Goal: Navigation & Orientation: Find specific page/section

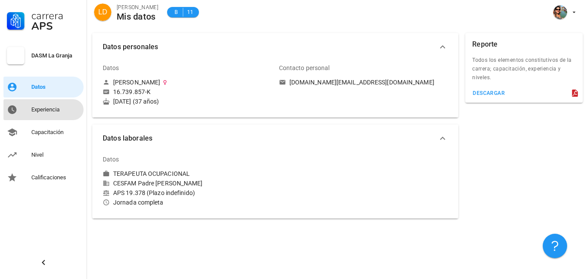
click at [39, 112] on div "Experiencia" at bounding box center [55, 109] width 49 height 7
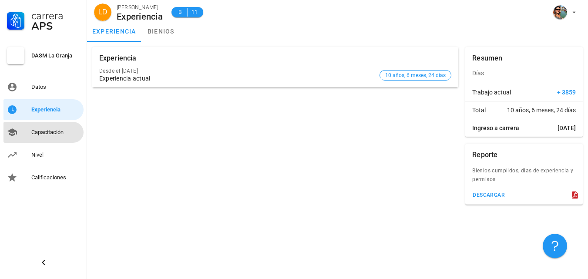
click at [42, 132] on div "Capacitación" at bounding box center [55, 132] width 49 height 7
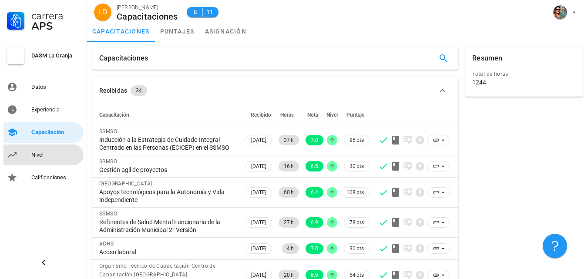
click at [40, 151] on div "Nivel" at bounding box center [55, 155] width 49 height 14
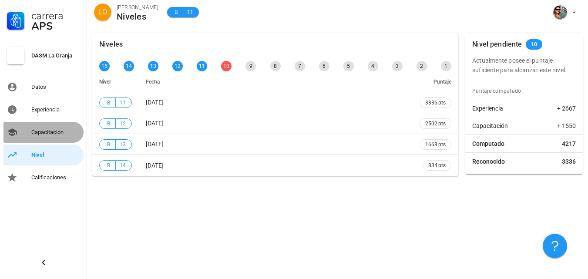
click at [41, 130] on div "Capacitación" at bounding box center [55, 132] width 49 height 7
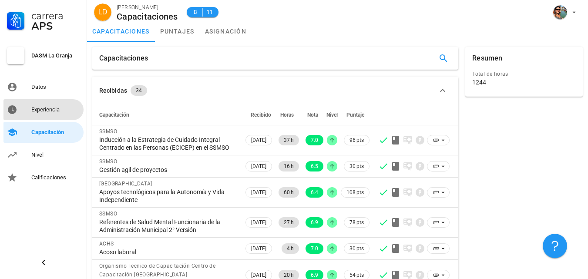
click at [36, 106] on div "Experiencia" at bounding box center [55, 110] width 49 height 14
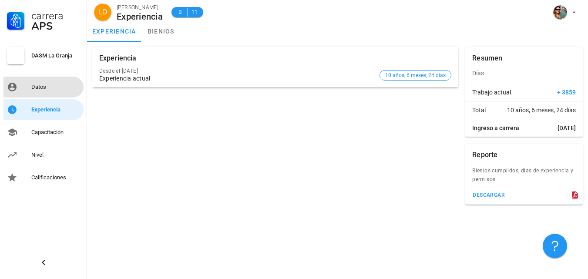
click at [36, 83] on div "Datos" at bounding box center [55, 87] width 49 height 14
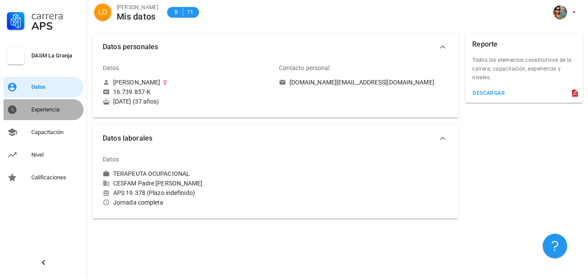
click at [36, 111] on div "Experiencia" at bounding box center [55, 109] width 49 height 7
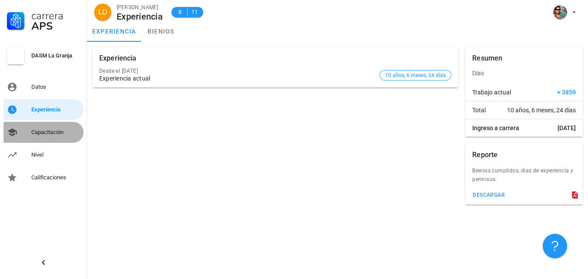
click at [62, 134] on div "Capacitación" at bounding box center [55, 132] width 49 height 7
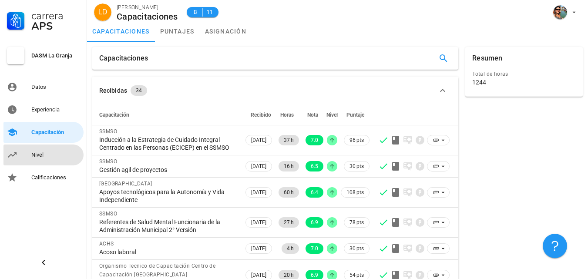
click at [40, 149] on div "Nivel" at bounding box center [55, 155] width 49 height 14
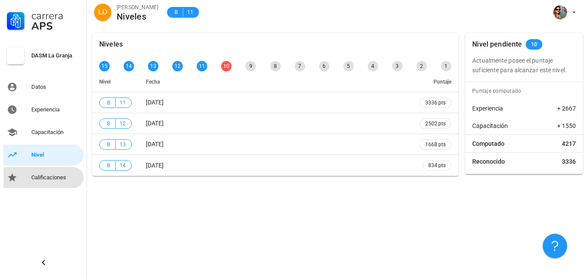
click at [33, 172] on div "Calificaciones" at bounding box center [55, 178] width 49 height 14
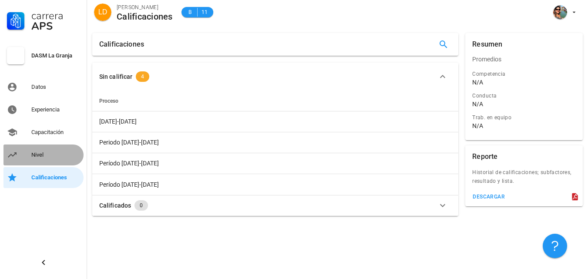
click at [37, 153] on div "Nivel" at bounding box center [55, 154] width 49 height 7
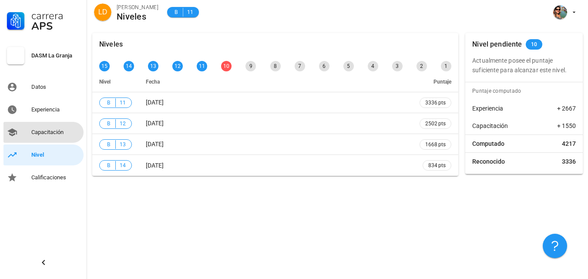
click at [48, 126] on div "Capacitación" at bounding box center [55, 132] width 49 height 14
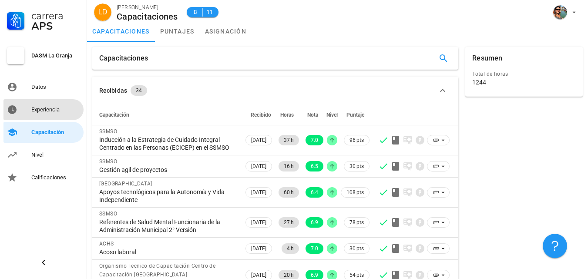
click at [50, 113] on div "Experiencia" at bounding box center [55, 110] width 49 height 14
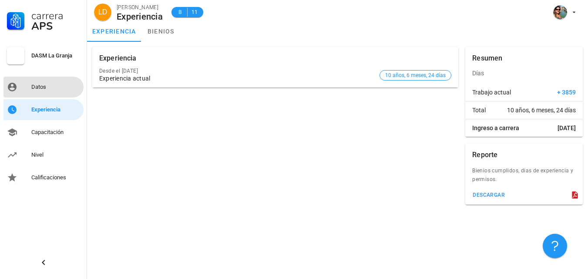
click at [47, 85] on div "Datos" at bounding box center [55, 87] width 49 height 7
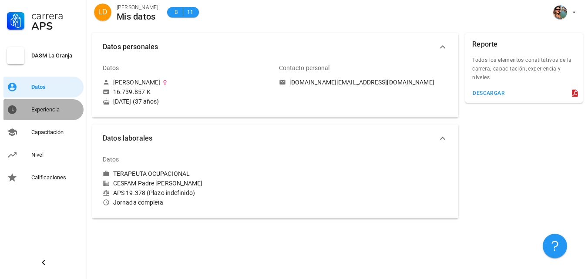
click at [43, 111] on div "Experiencia" at bounding box center [55, 109] width 49 height 7
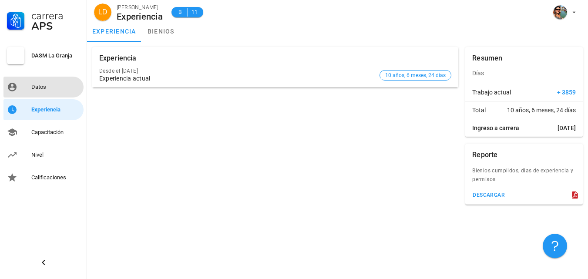
click at [50, 89] on div "Datos" at bounding box center [55, 87] width 49 height 7
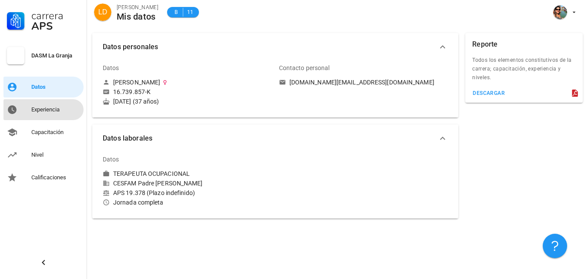
click at [50, 105] on div "Experiencia" at bounding box center [55, 110] width 49 height 14
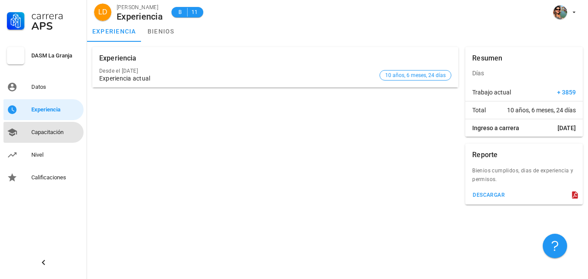
click at [54, 137] on div "Capacitación" at bounding box center [55, 132] width 49 height 14
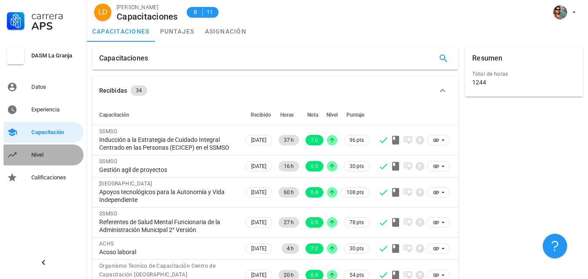
click at [40, 153] on div "Nivel" at bounding box center [55, 154] width 49 height 7
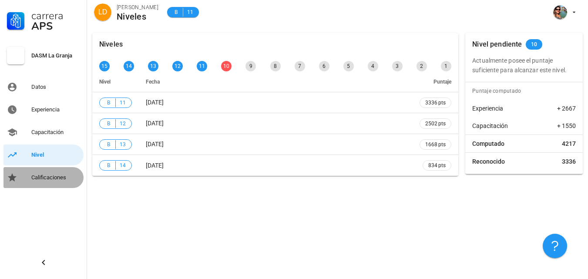
click at [46, 170] on link "Calificaciones" at bounding box center [43, 177] width 80 height 21
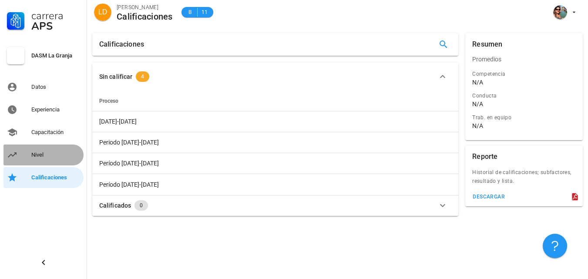
click at [47, 162] on link "Nivel" at bounding box center [43, 154] width 80 height 21
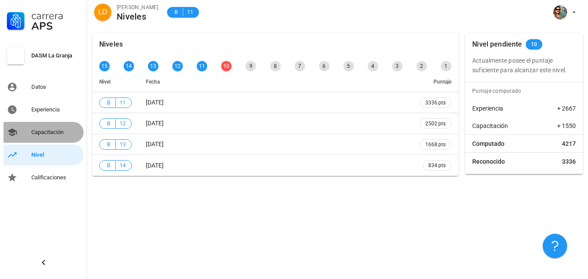
click at [51, 137] on div "Capacitación" at bounding box center [55, 132] width 49 height 14
